Goal: Information Seeking & Learning: Learn about a topic

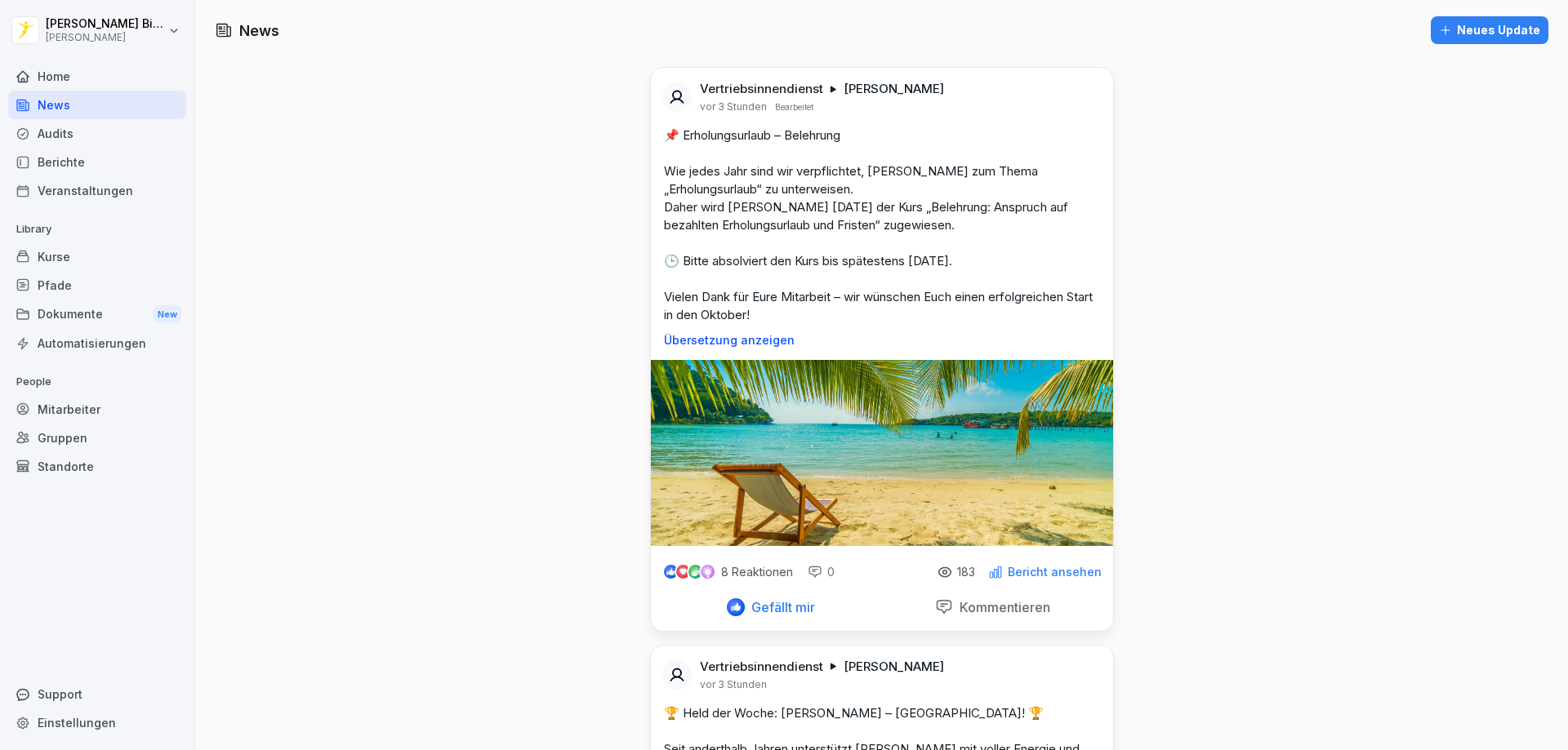
click at [724, 341] on p "Übersetzung anzeigen" at bounding box center [881, 340] width 436 height 13
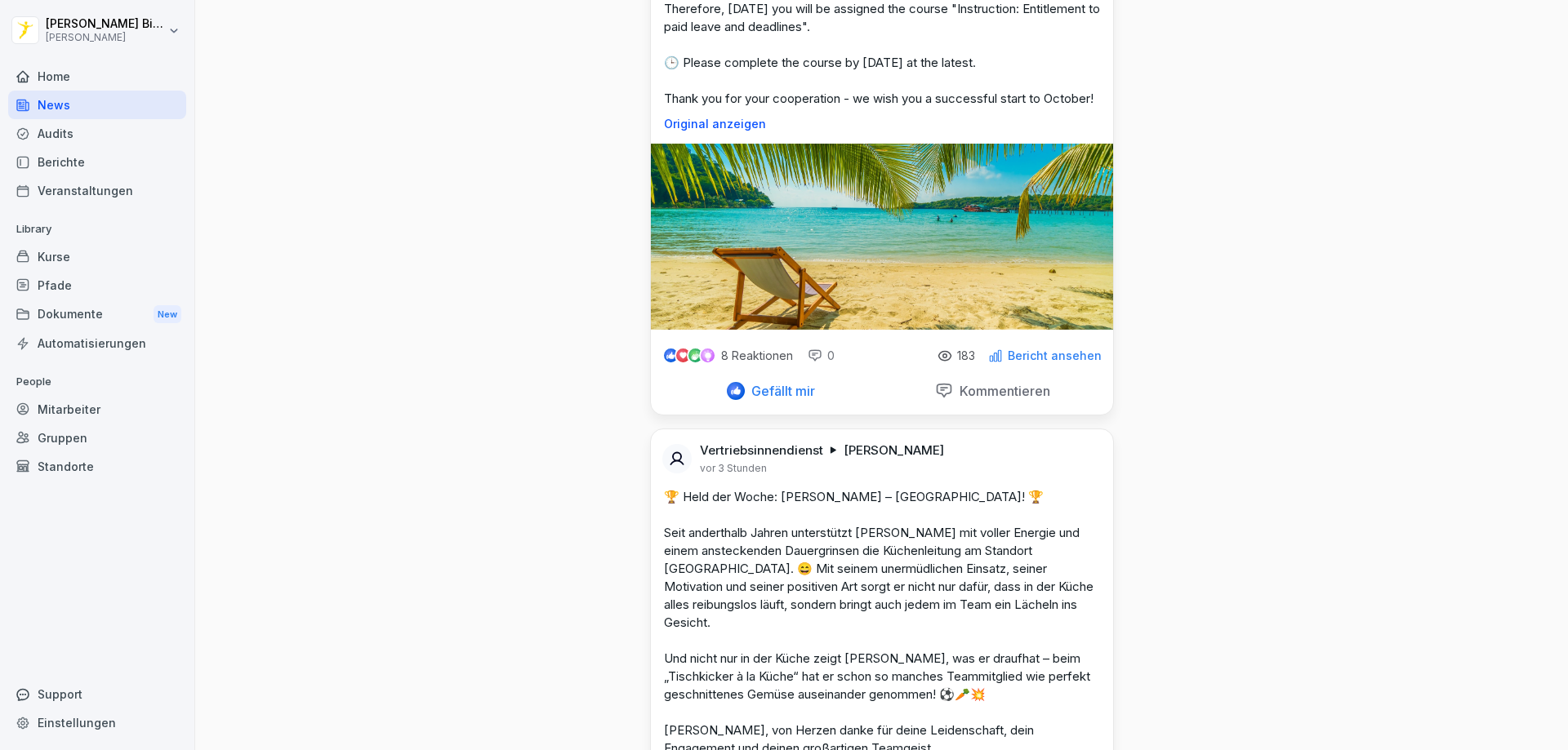
scroll to position [81, 0]
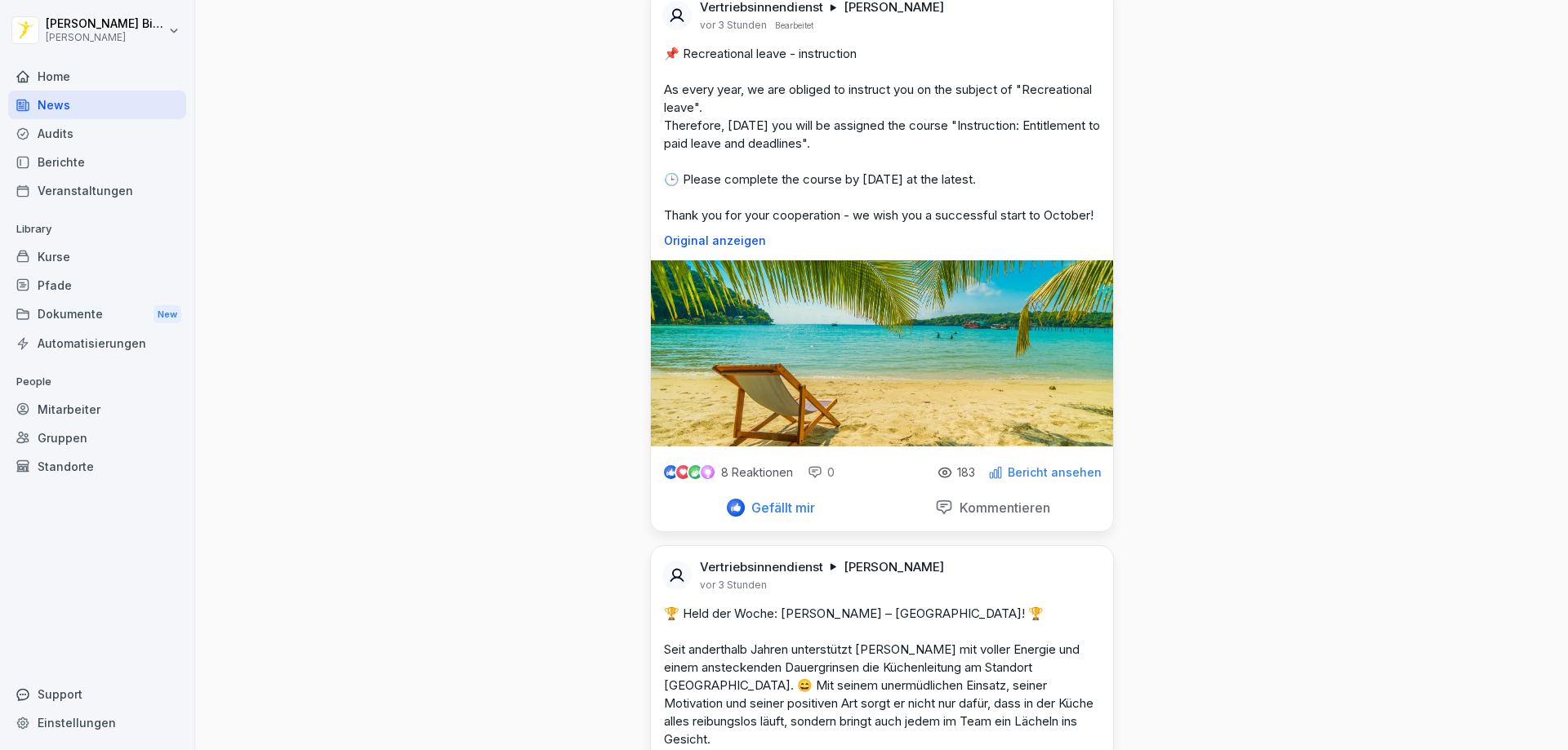
click at [40, 263] on div "Kurse" at bounding box center [96, 256] width 178 height 29
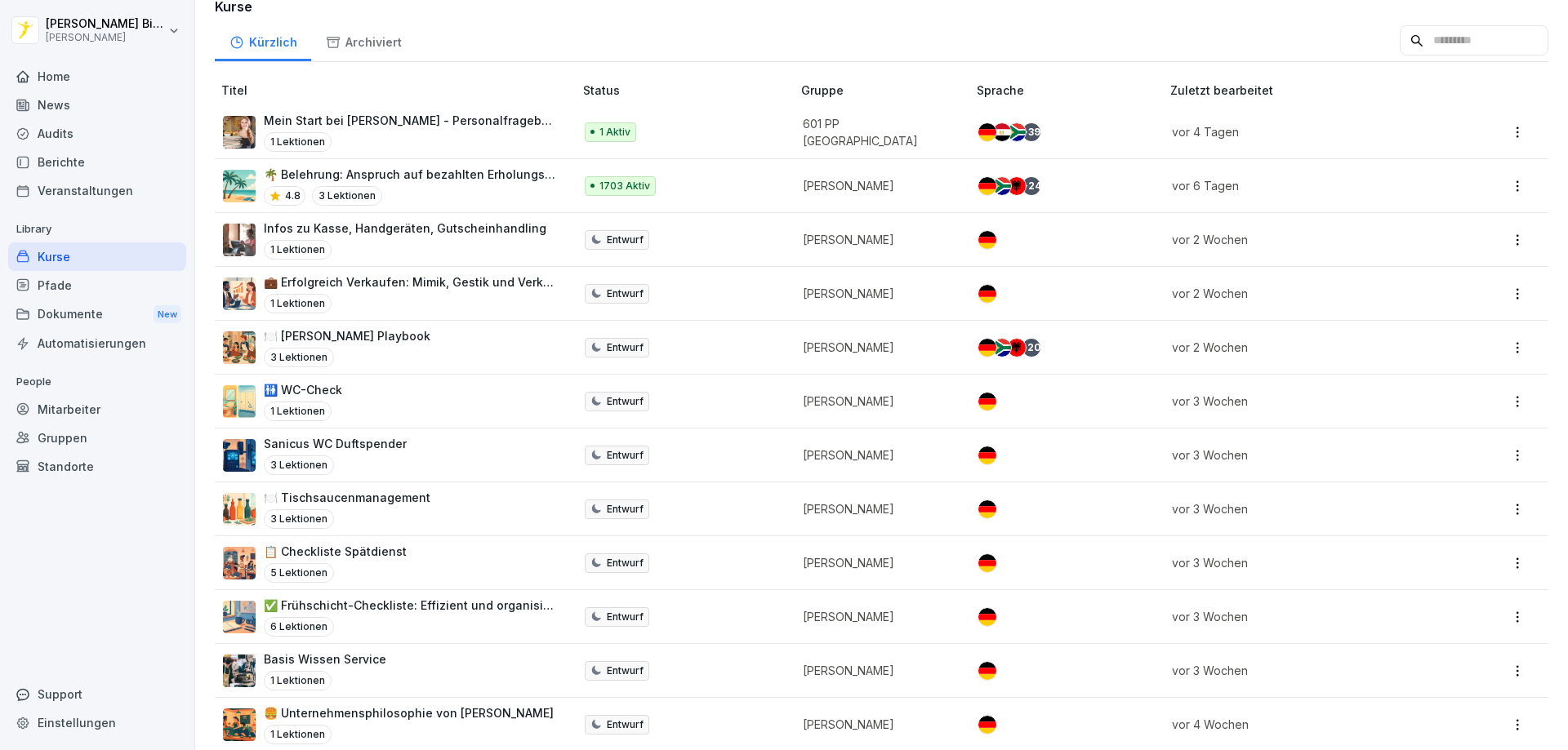
scroll to position [163, 0]
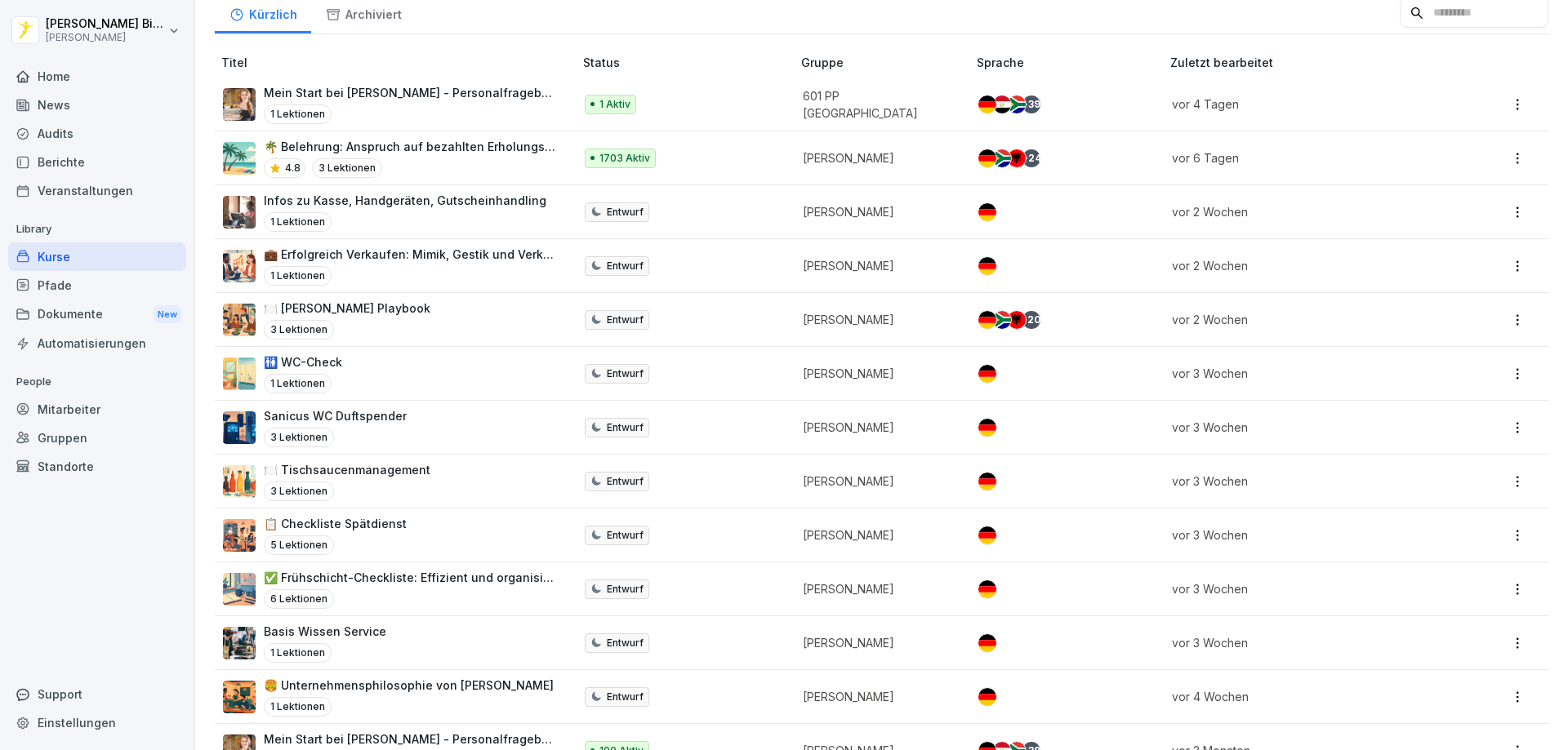
click at [406, 145] on p "🌴 Belehrung: Anspruch auf bezahlten Erholungsurlaub und [PERSON_NAME]" at bounding box center [409, 146] width 293 height 17
